Goal: Task Accomplishment & Management: Complete application form

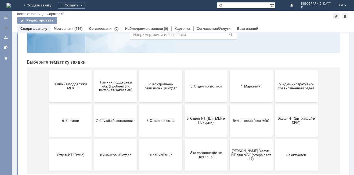
scroll to position [44, 0]
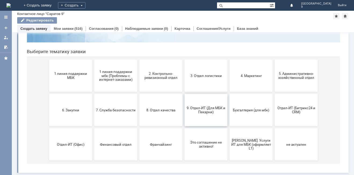
click at [208, 118] on button "9. Отдел-ИТ (Для МБК и Пекарни)" at bounding box center [205, 110] width 43 height 32
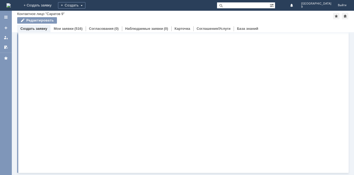
scroll to position [0, 0]
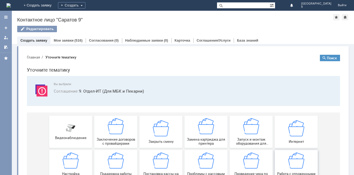
click at [297, 163] on img at bounding box center [296, 160] width 16 height 16
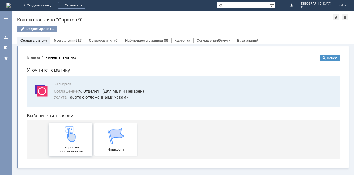
click at [65, 140] on img at bounding box center [71, 134] width 16 height 16
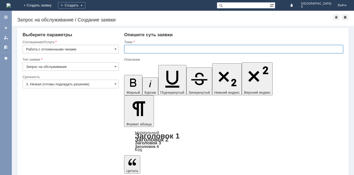
click at [171, 49] on input "text" at bounding box center [233, 49] width 219 height 9
type input "Отл чеки"
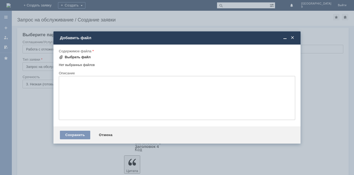
click at [74, 57] on div "Выбрать файл" at bounding box center [78, 57] width 26 height 4
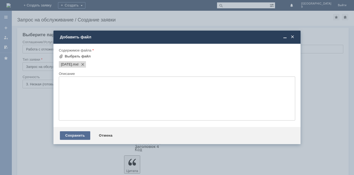
click at [85, 137] on div "Сохранить" at bounding box center [75, 135] width 30 height 9
